Goal: Navigation & Orientation: Find specific page/section

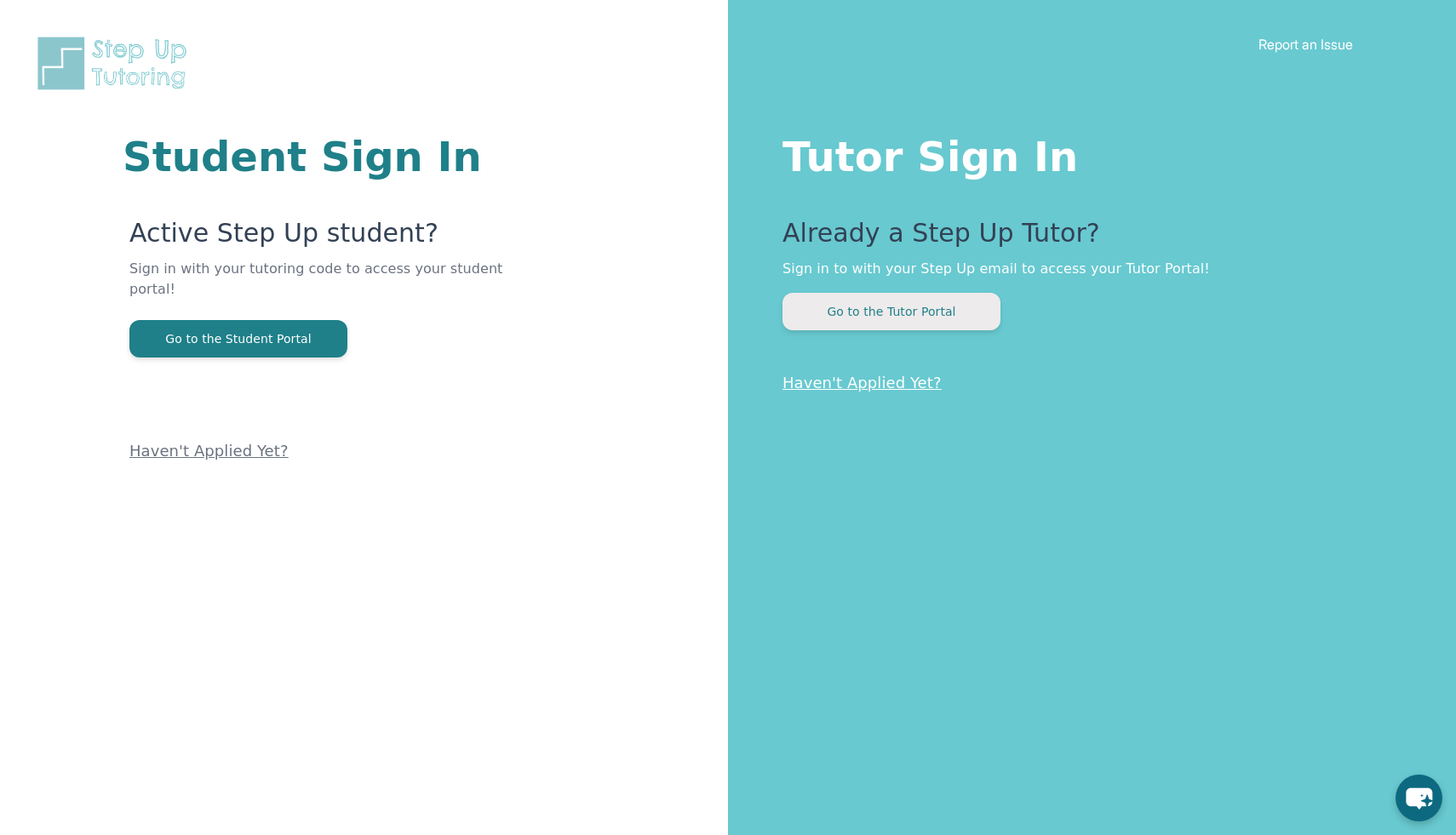
click at [889, 315] on button "Go to the Tutor Portal" at bounding box center [891, 312] width 218 height 37
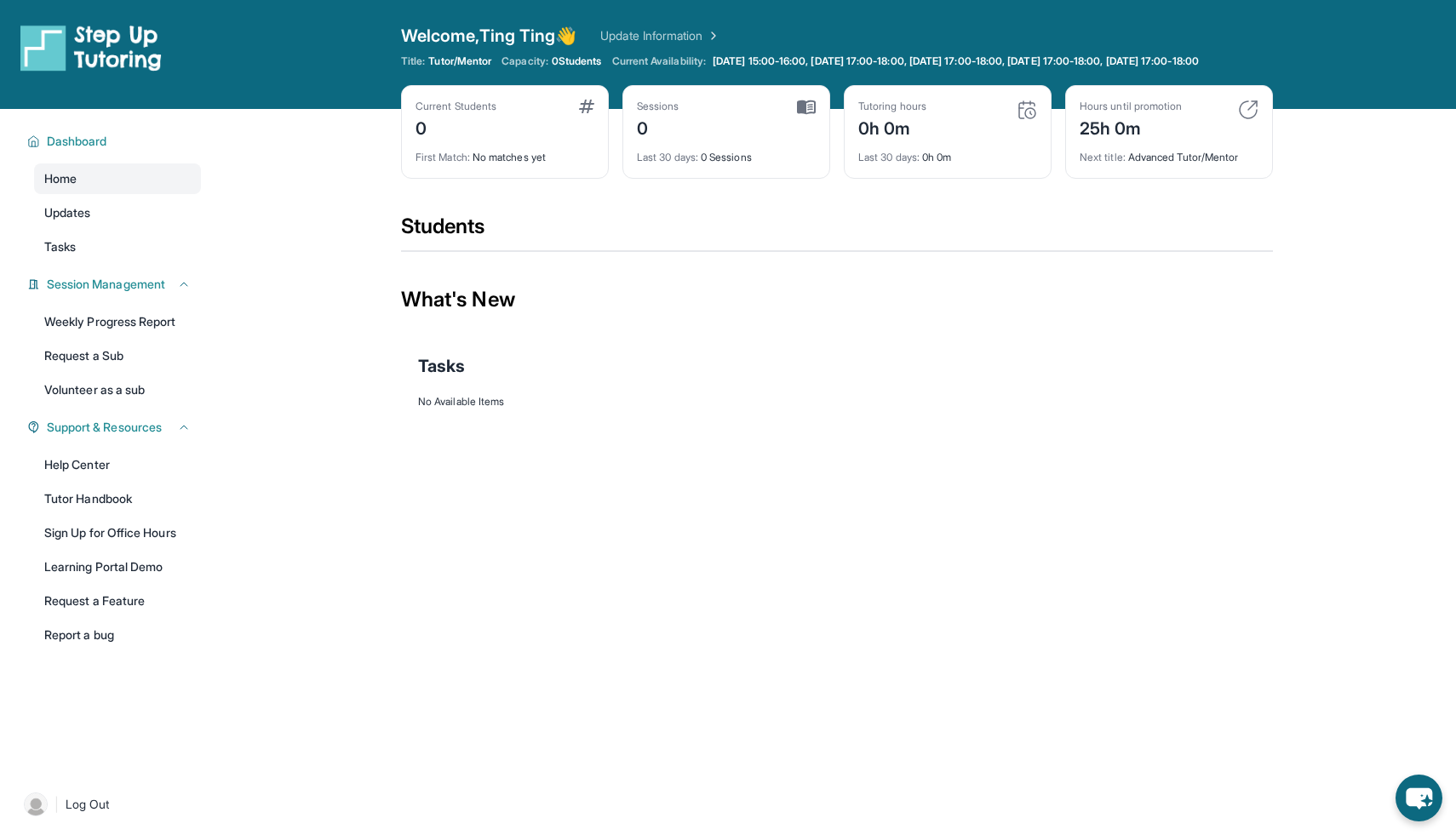
click at [1253, 120] on img at bounding box center [1247, 110] width 21 height 21
click at [766, 69] on span "[DATE] 15:00-16:00, [DATE] 17:00-18:00, [DATE] 17:00-18:00, [DATE] 17:00-18:00,…" at bounding box center [955, 62] width 486 height 14
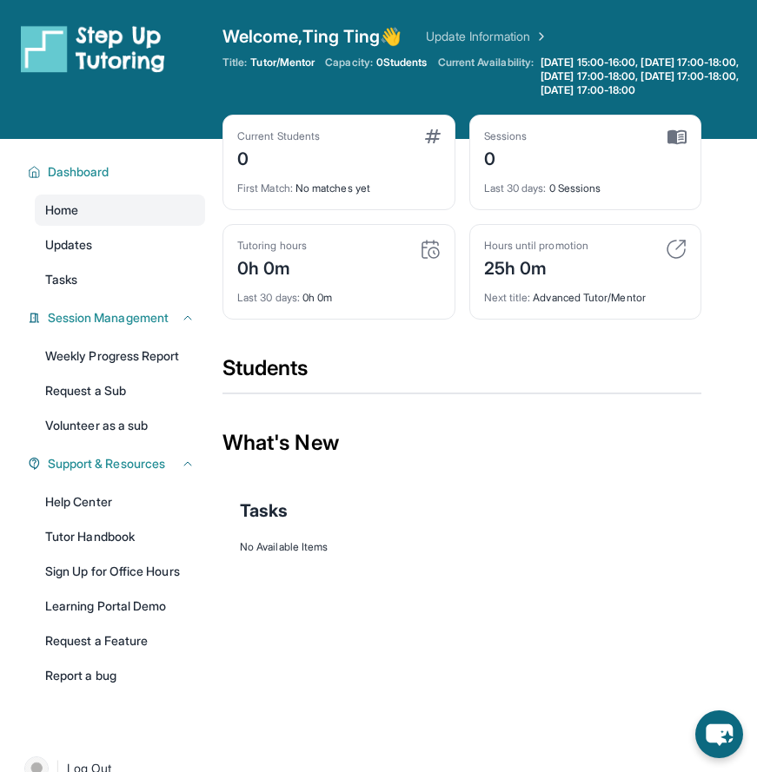
click at [425, 143] on img at bounding box center [433, 136] width 16 height 14
click at [152, 261] on link "Updates" at bounding box center [120, 244] width 170 height 31
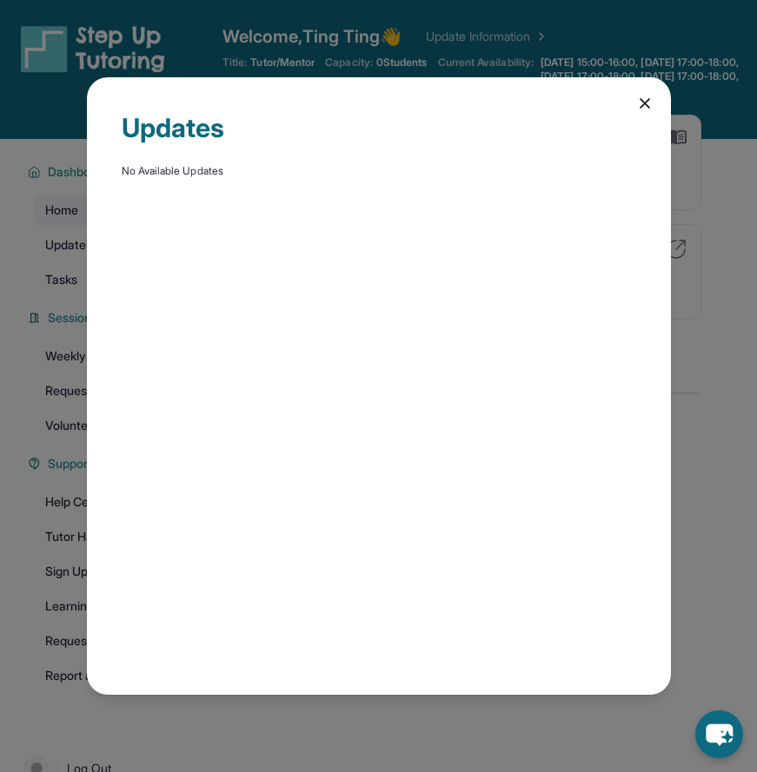
click at [638, 100] on icon at bounding box center [644, 103] width 17 height 17
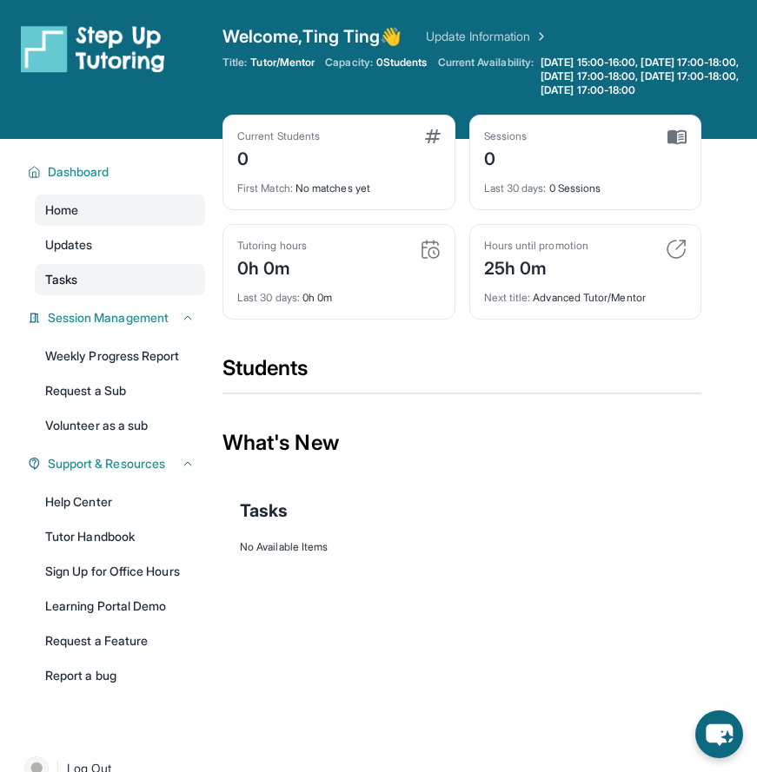
click at [99, 284] on link "Tasks" at bounding box center [120, 279] width 170 height 31
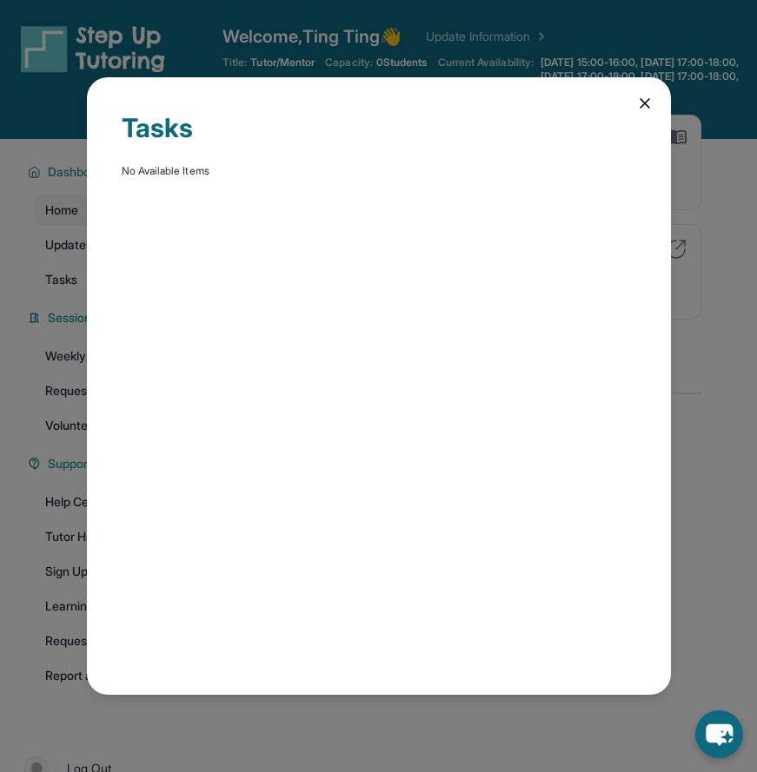
click at [642, 93] on div "Tasks No Available Items" at bounding box center [379, 386] width 584 height 618
click at [642, 101] on icon at bounding box center [644, 103] width 9 height 9
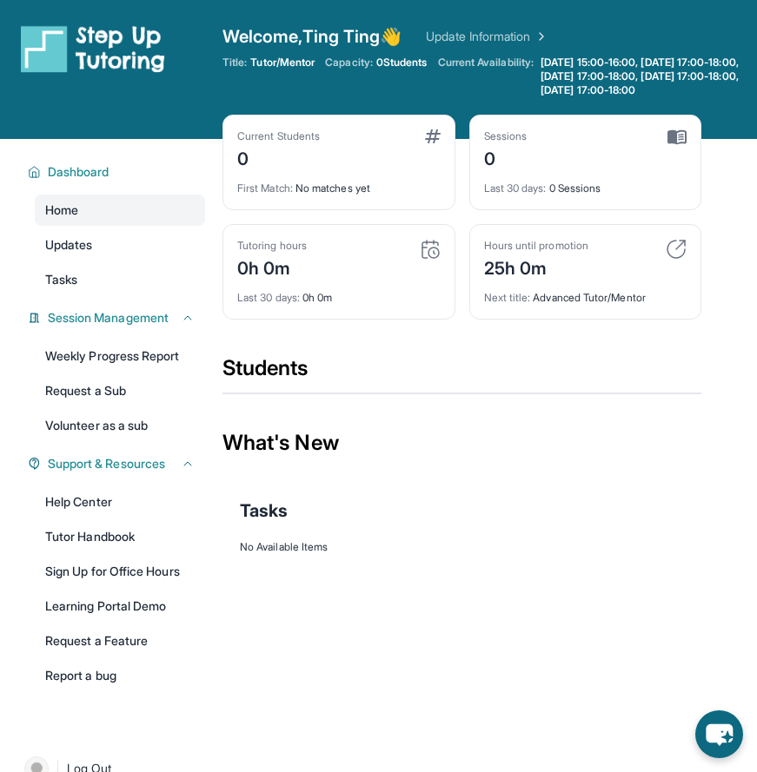
click at [344, 305] on div "Last 30 days : 0h 0m" at bounding box center [338, 293] width 203 height 24
click at [288, 382] on div "Students" at bounding box center [461, 373] width 479 height 38
click at [742, 83] on icon at bounding box center [746, 77] width 14 height 14
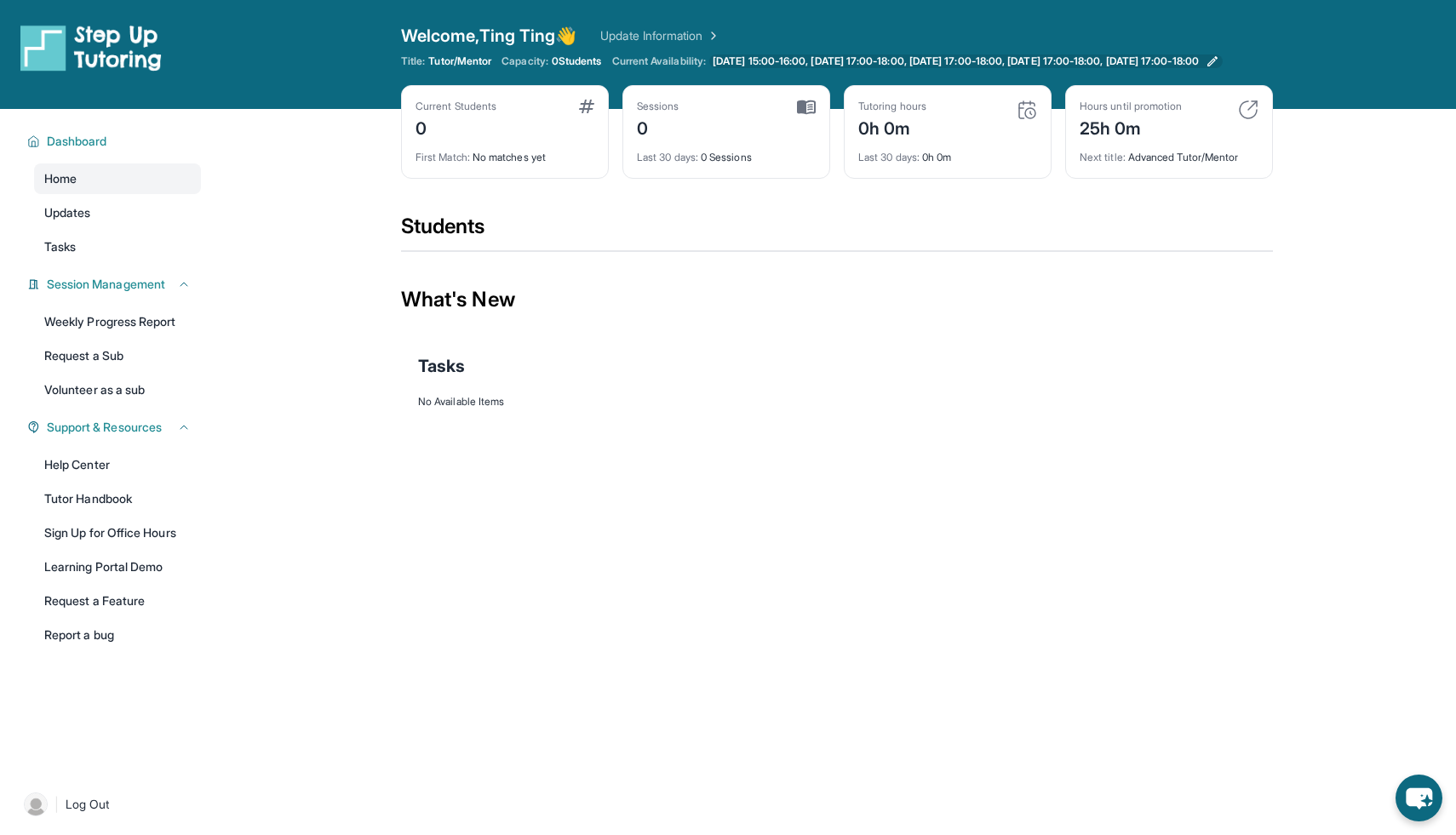
click at [741, 63] on span "[DATE] 15:00-16:00, [DATE] 17:00-18:00, [DATE] 17:00-18:00, [DATE] 17:00-18:00,…" at bounding box center [955, 62] width 486 height 14
click at [735, 67] on span "[DATE] 15:00-16:00, [DATE] 17:00-18:00, [DATE] 17:00-18:00, [DATE] 17:00-18:00,…" at bounding box center [955, 62] width 486 height 14
click at [792, 65] on span "[DATE] 15:00-16:00, [DATE] 17:00-18:00, [DATE] 17:00-18:00, [DATE] 17:00-18:00,…" at bounding box center [955, 62] width 486 height 14
click at [171, 335] on link "Weekly Progress Report" at bounding box center [118, 321] width 167 height 30
click at [125, 222] on link "Updates" at bounding box center [118, 213] width 167 height 30
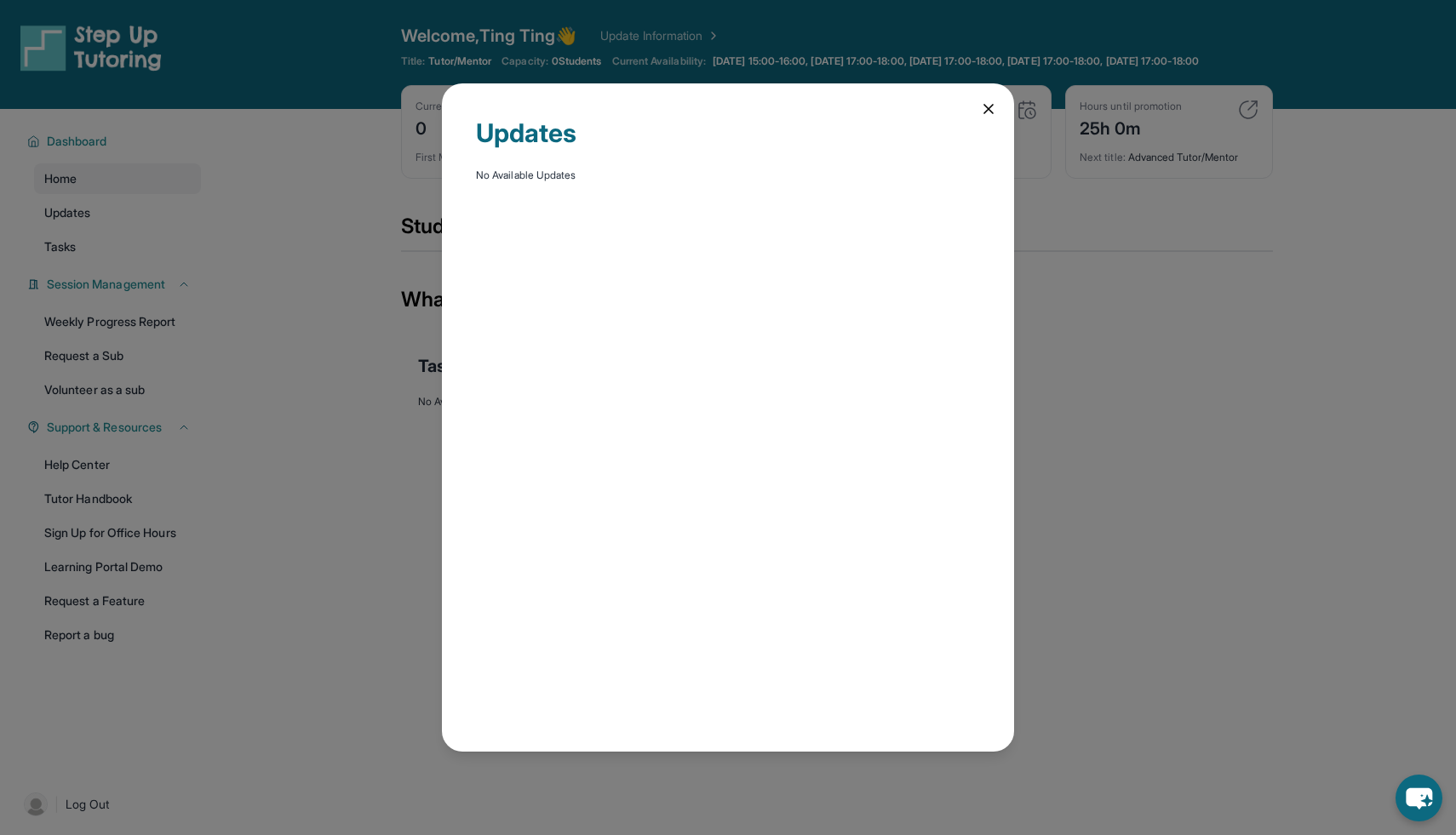
click at [990, 112] on icon at bounding box center [988, 109] width 9 height 9
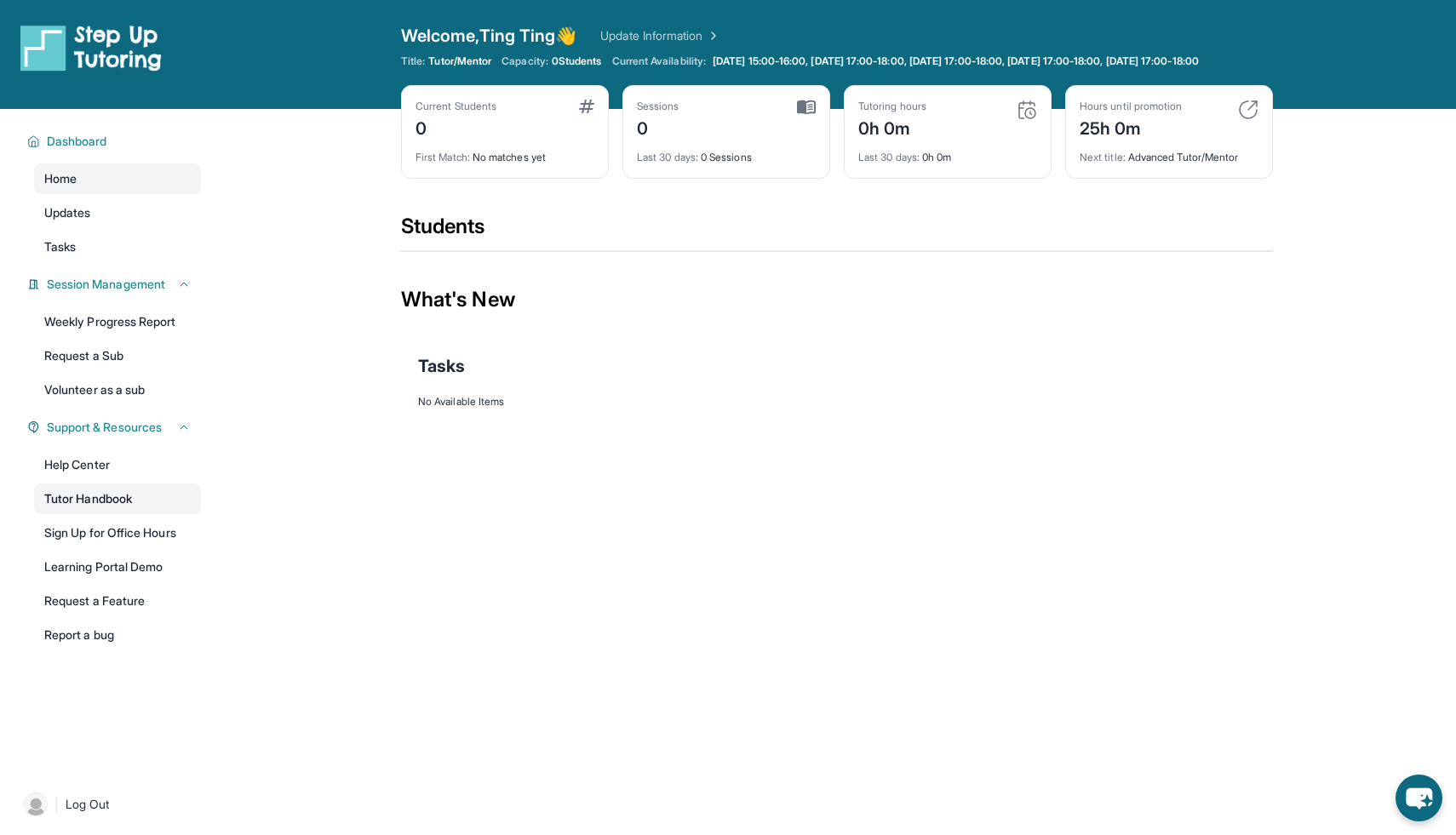
click at [161, 515] on link "Tutor Handbook" at bounding box center [118, 498] width 167 height 30
click at [141, 477] on link "Help Center" at bounding box center [118, 465] width 167 height 30
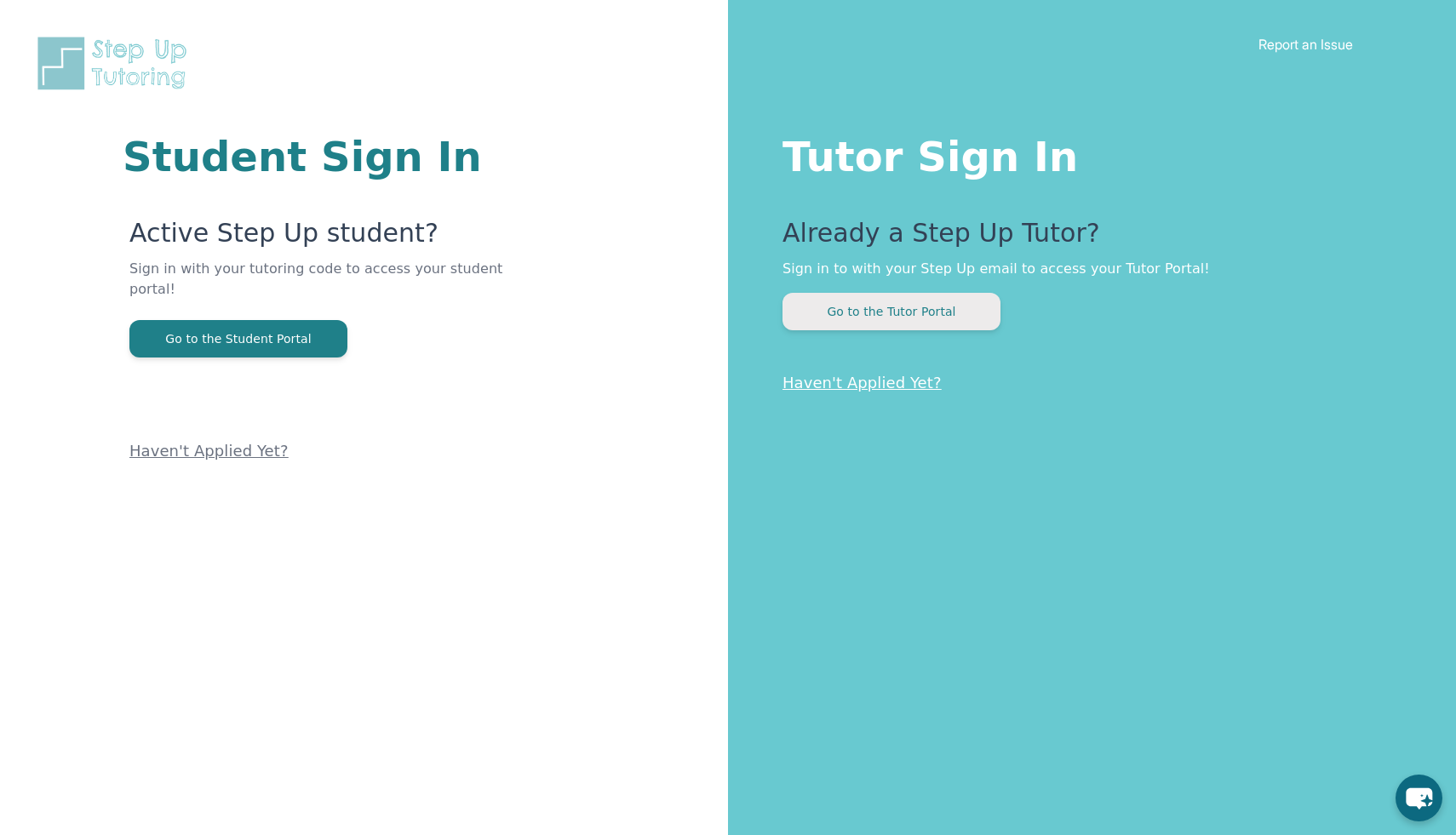
click at [917, 303] on button "Go to the Tutor Portal" at bounding box center [891, 312] width 218 height 37
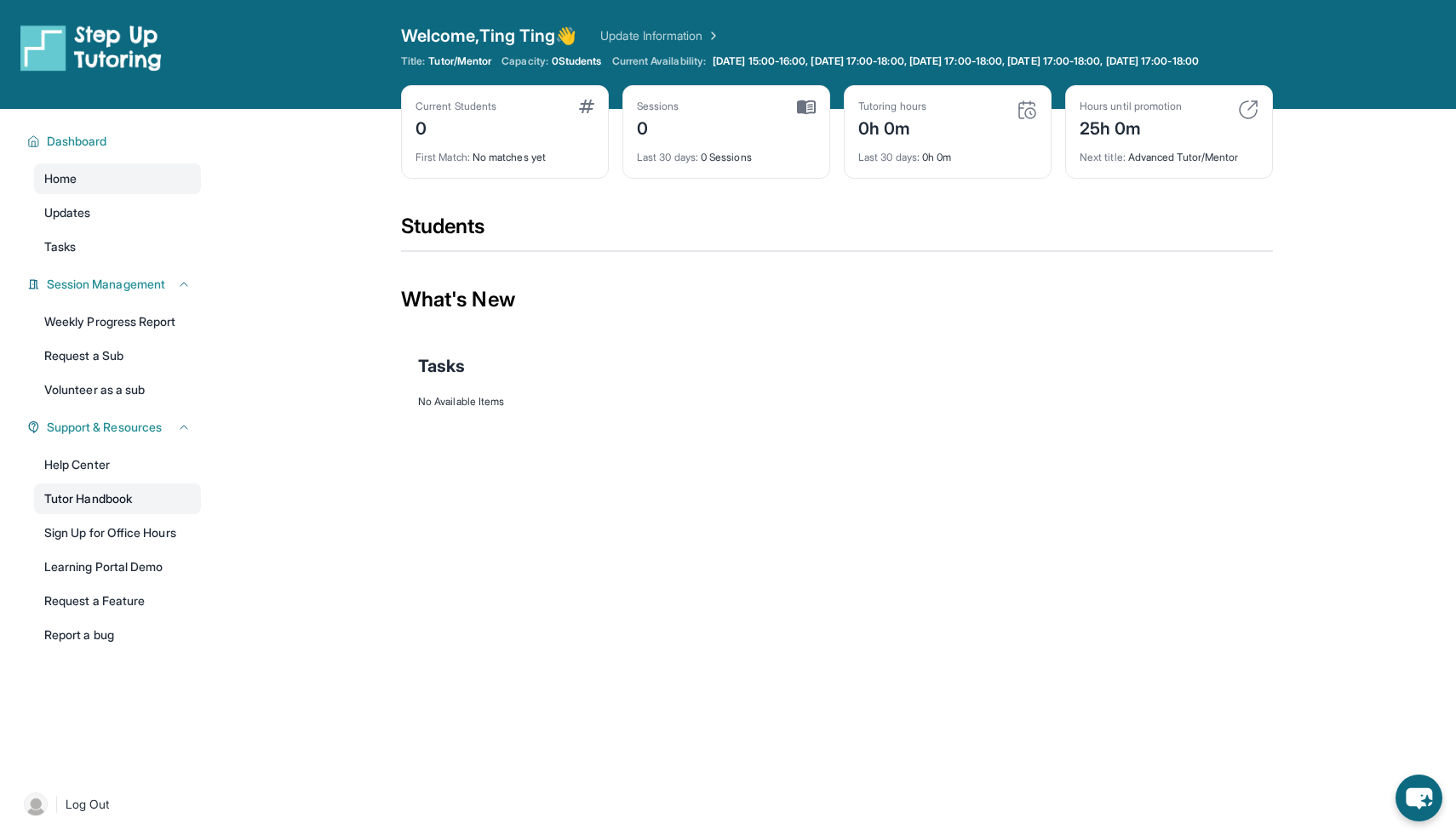
click at [138, 503] on link "Tutor Handbook" at bounding box center [118, 498] width 167 height 30
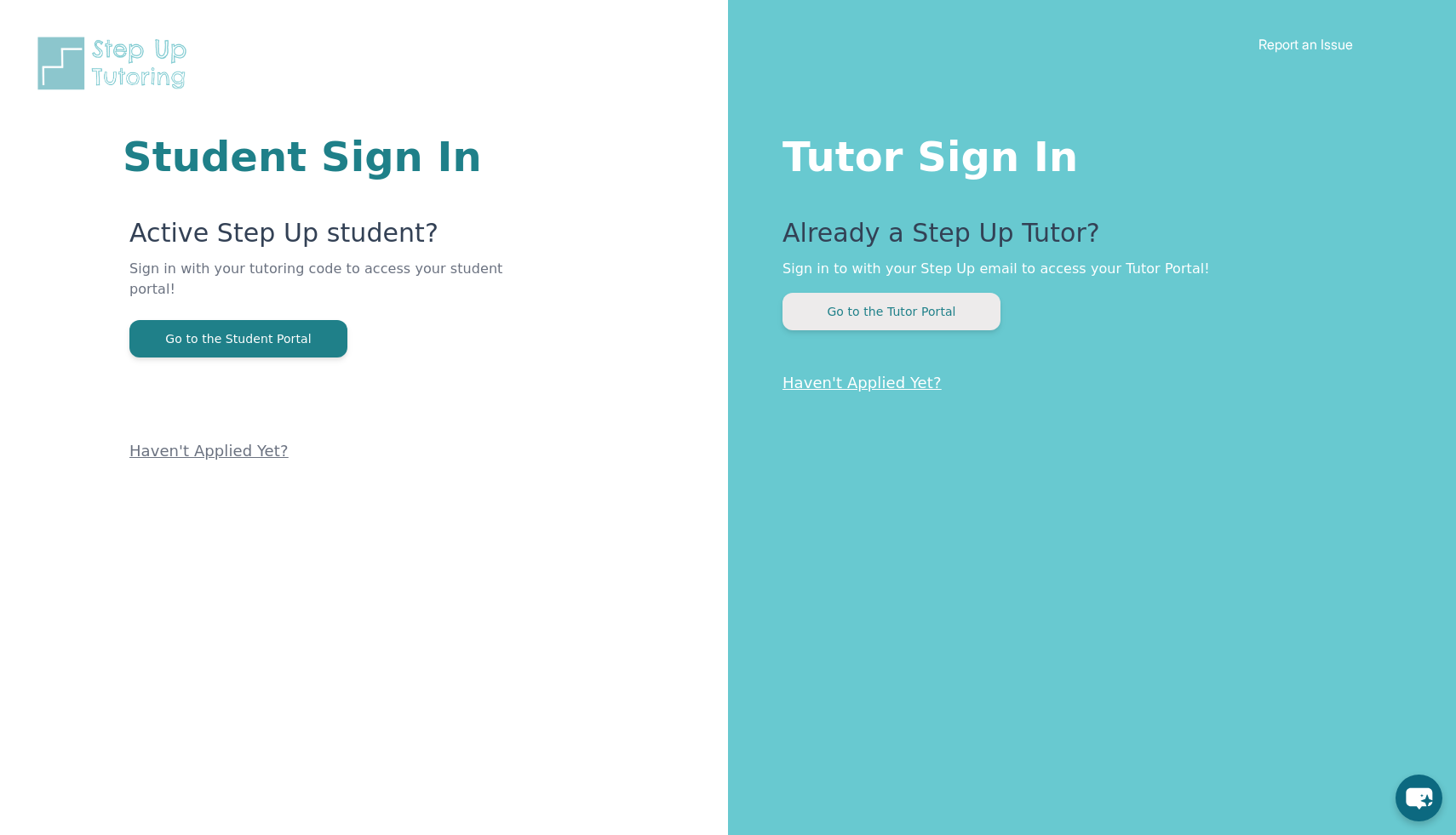
click at [834, 314] on button "Go to the Tutor Portal" at bounding box center [891, 312] width 218 height 37
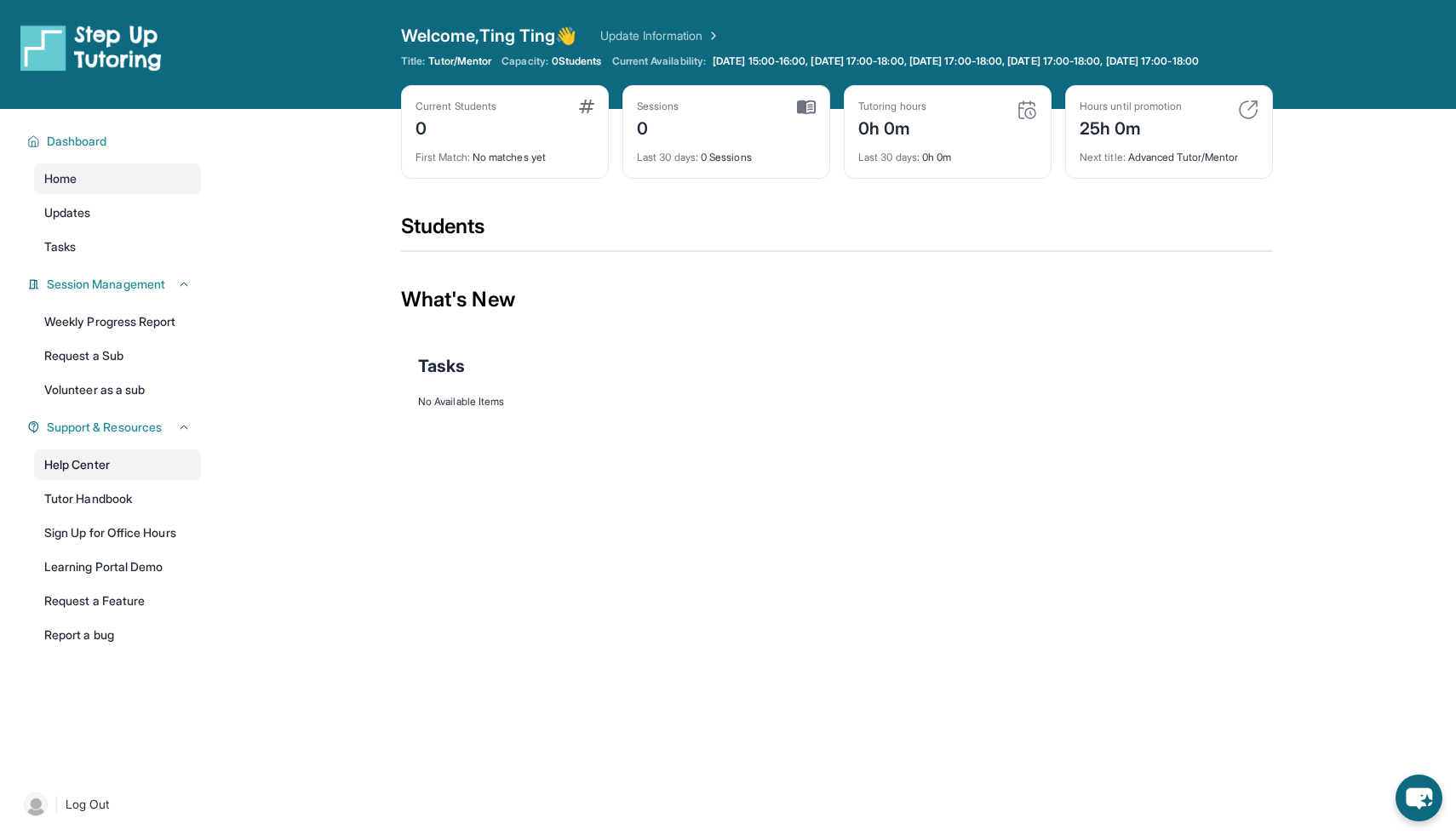
click at [126, 480] on link "Help Center" at bounding box center [118, 465] width 167 height 30
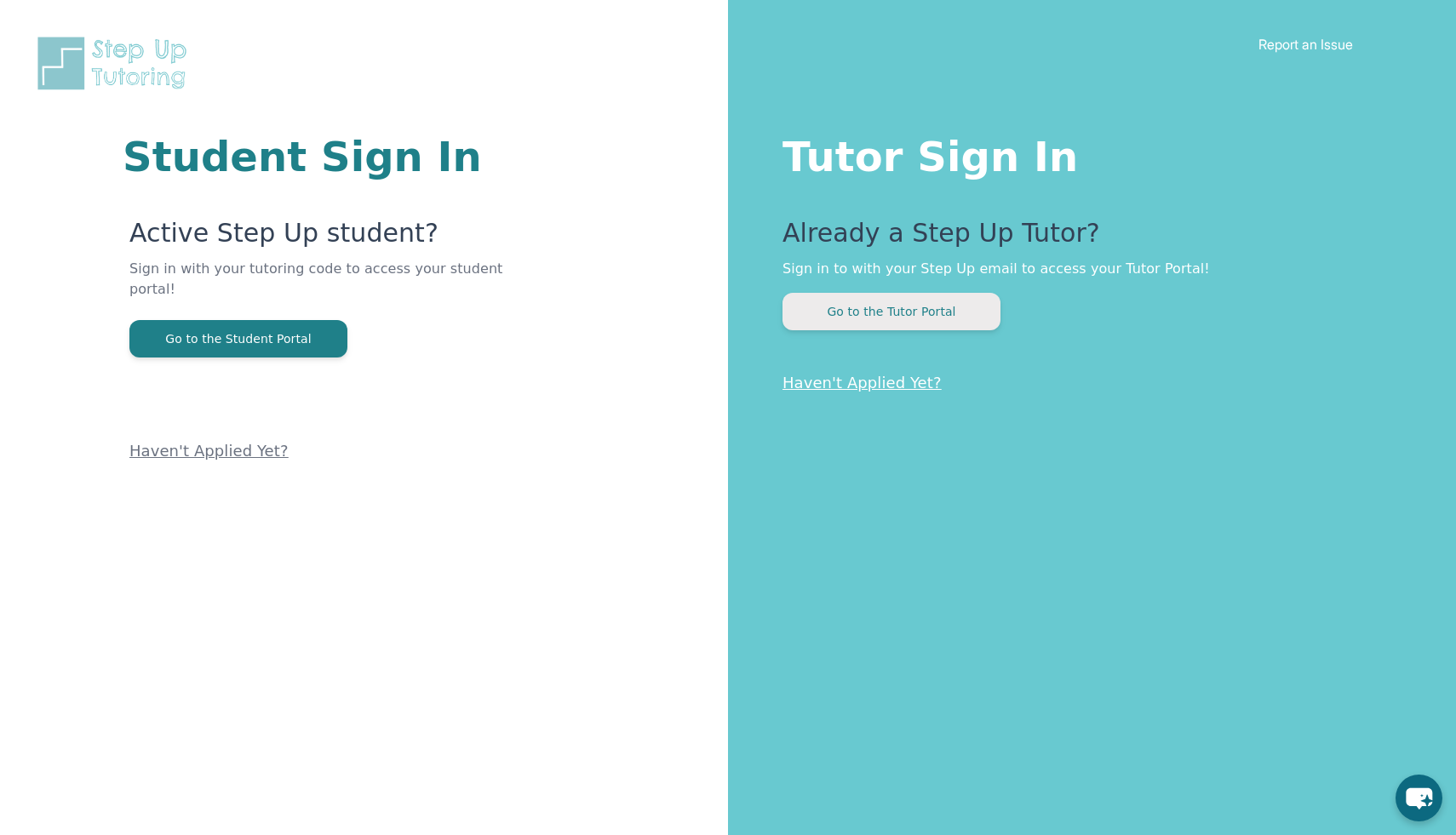
click at [911, 320] on button "Go to the Tutor Portal" at bounding box center [891, 312] width 218 height 37
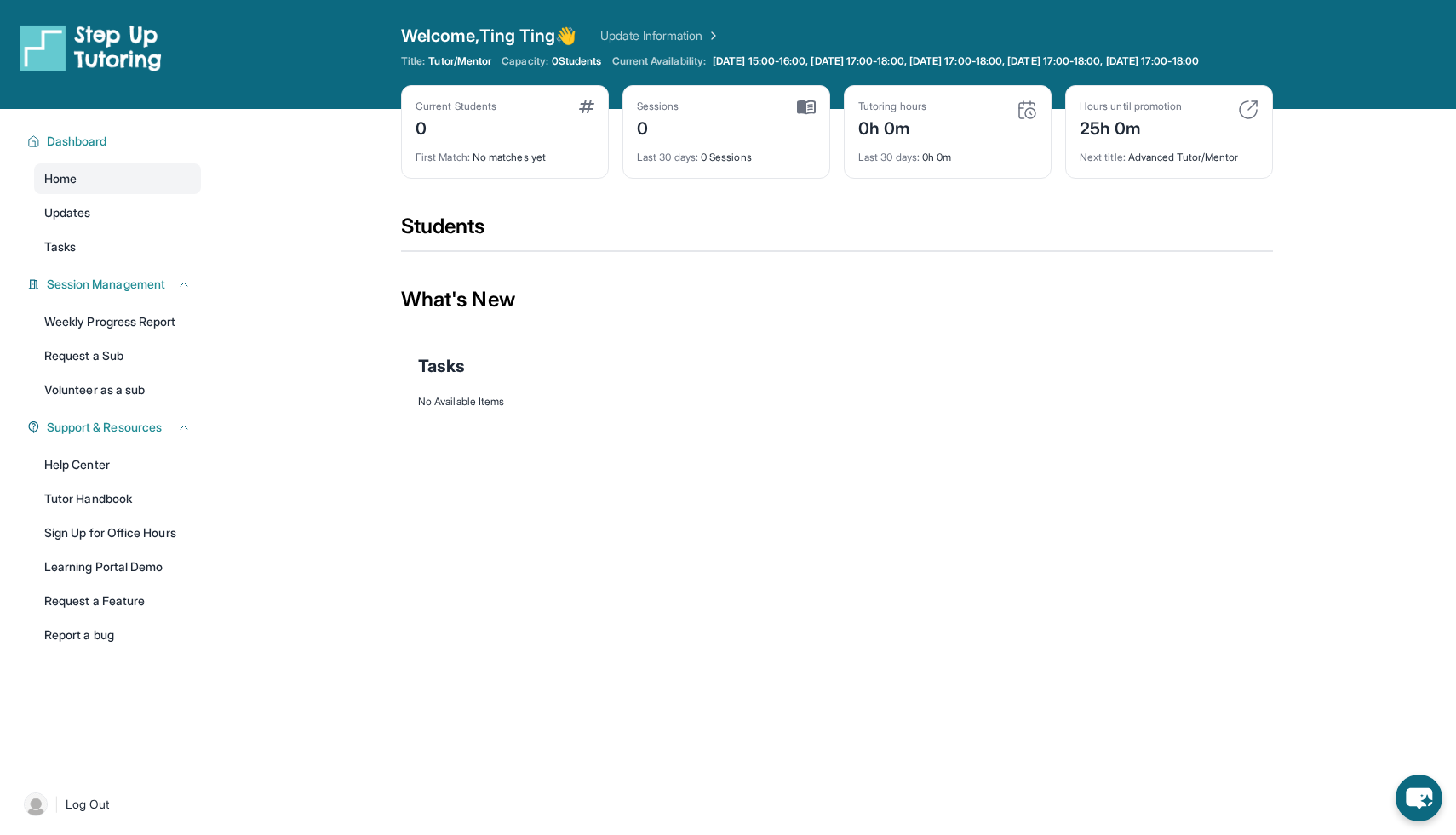
click at [1245, 120] on img at bounding box center [1247, 110] width 21 height 21
